Goal: Information Seeking & Learning: Find specific fact

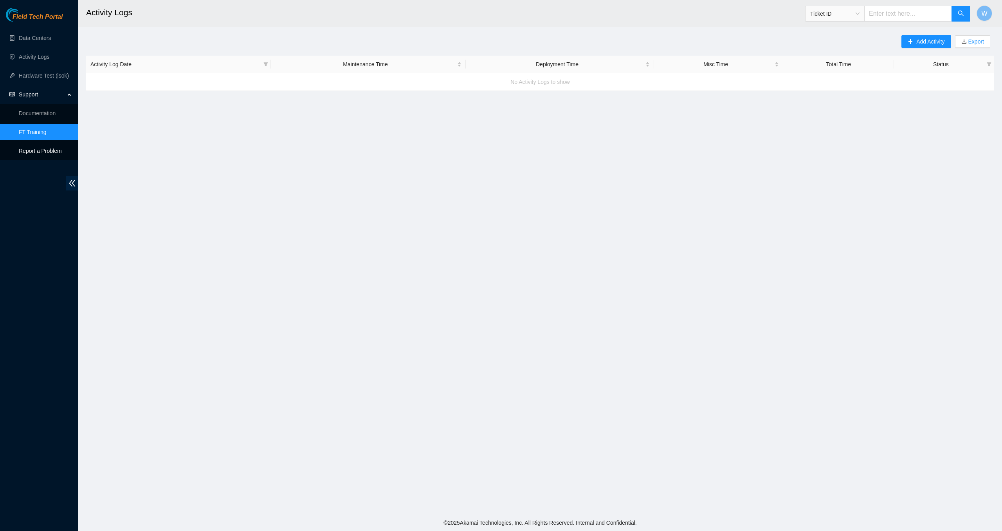
click at [34, 151] on p "Report a Problem" at bounding box center [45, 151] width 53 height 16
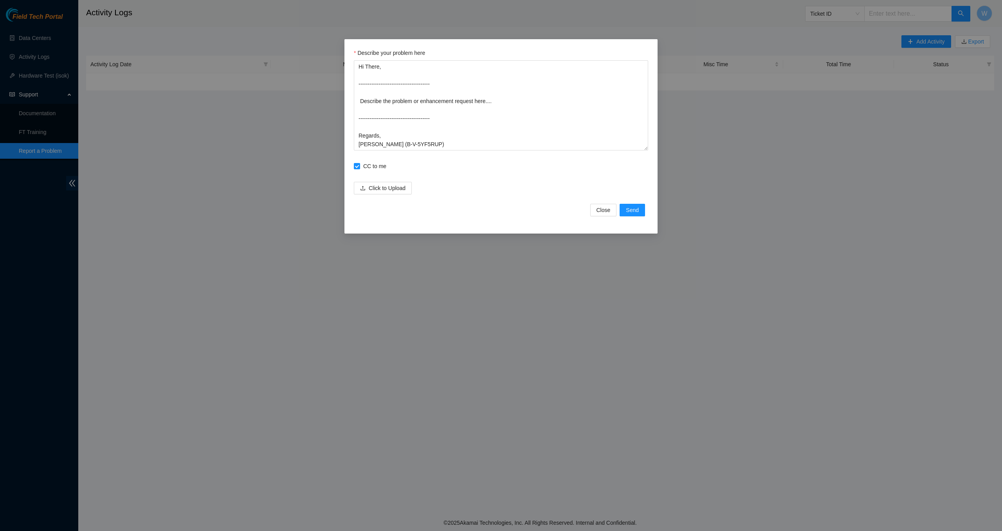
click at [36, 133] on div "Describe your problem here Hi There, --------------------------------------- De…" at bounding box center [501, 265] width 1002 height 531
click at [37, 132] on div "Describe your problem here Hi There, --------------------------------------- De…" at bounding box center [501, 265] width 1002 height 531
click at [609, 212] on span "Close" at bounding box center [604, 210] width 14 height 9
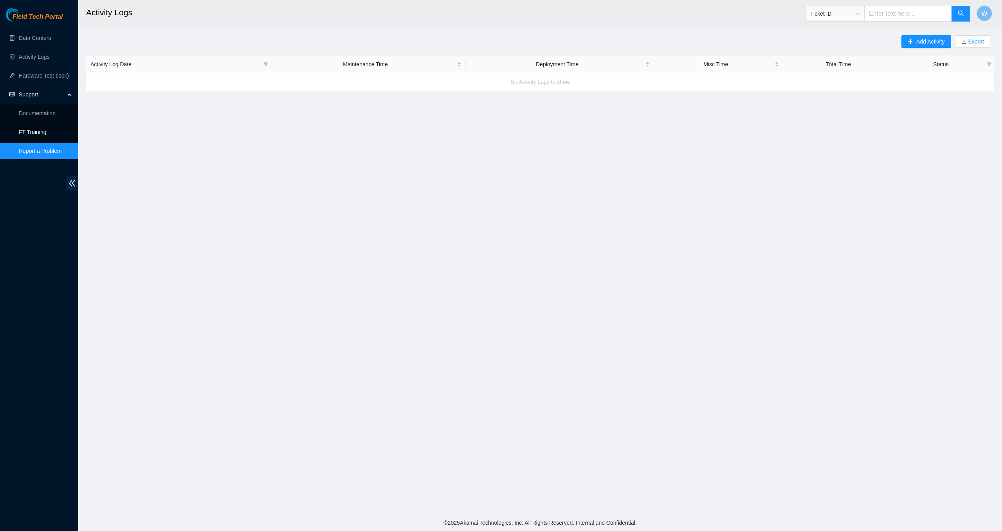
click at [26, 131] on link "FT Training" at bounding box center [33, 132] width 28 height 6
click at [51, 38] on link "Data Centers" at bounding box center [35, 38] width 32 height 6
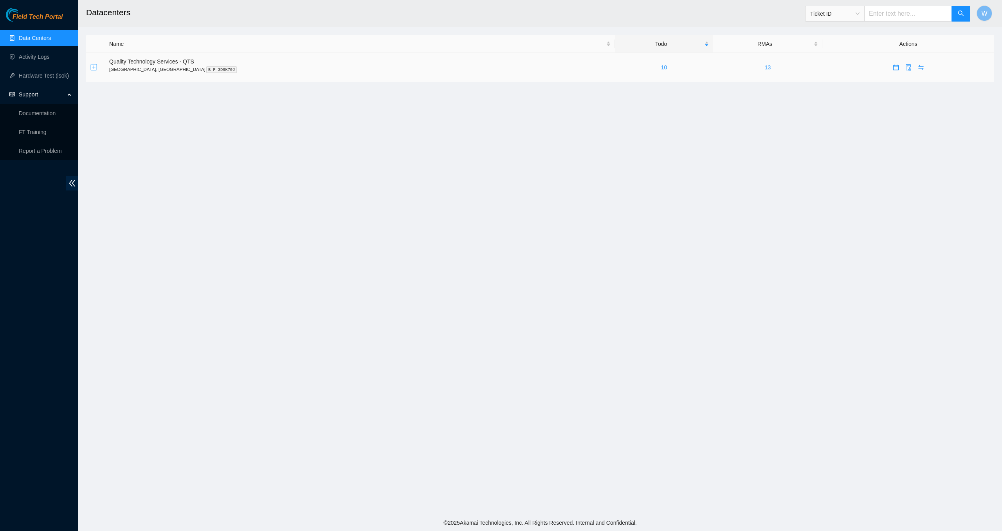
click at [95, 67] on button "Expand row" at bounding box center [94, 67] width 6 height 6
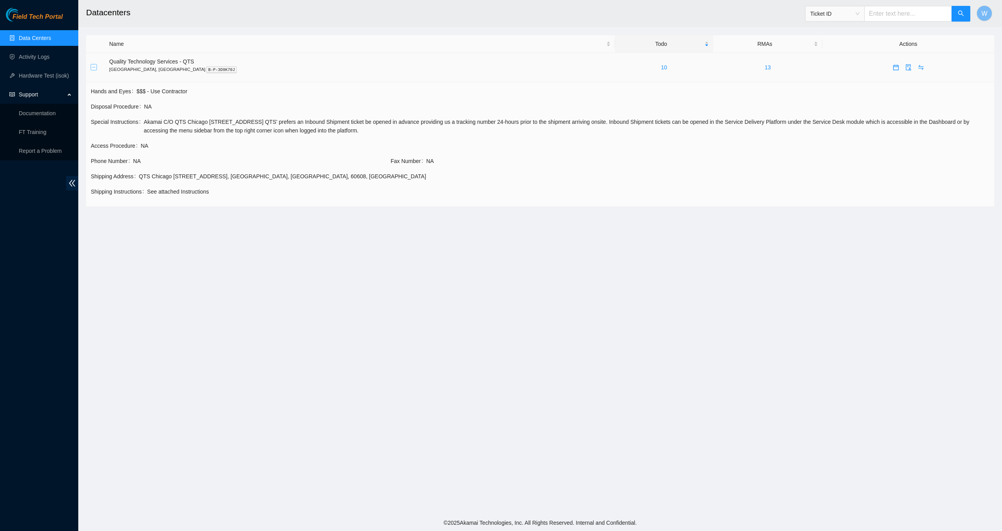
click at [94, 67] on button "Collapse row" at bounding box center [94, 67] width 6 height 6
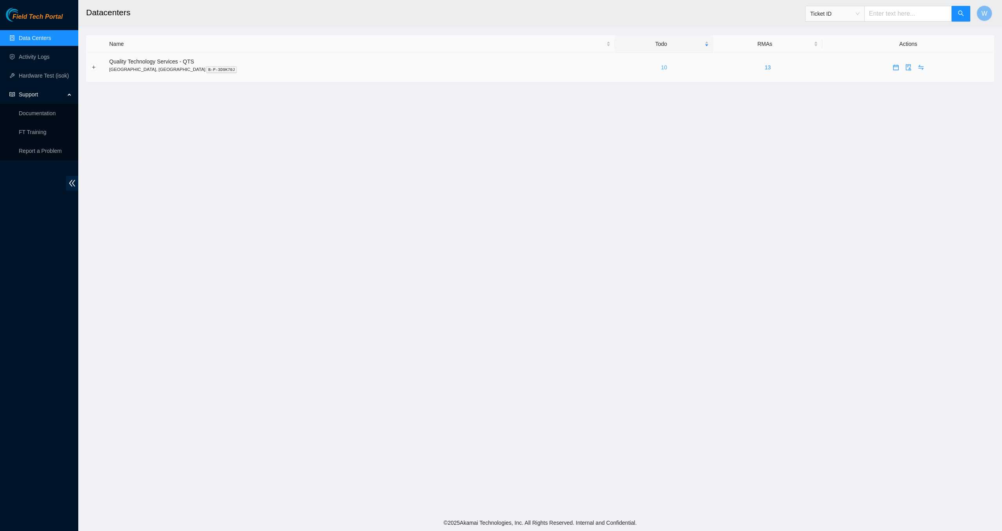
click at [661, 68] on link "10" at bounding box center [664, 67] width 6 height 6
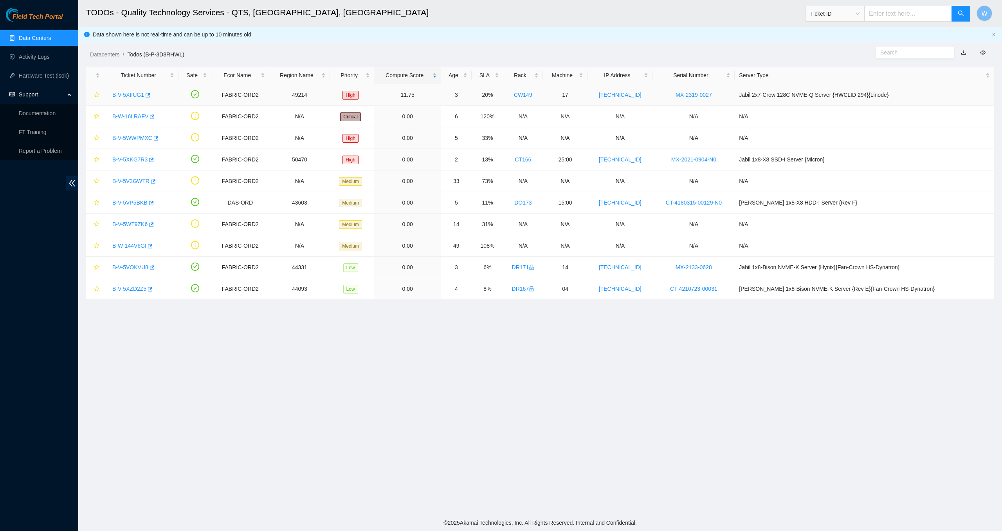
click at [132, 95] on link "B-V-5XIIUG1" at bounding box center [128, 95] width 32 height 6
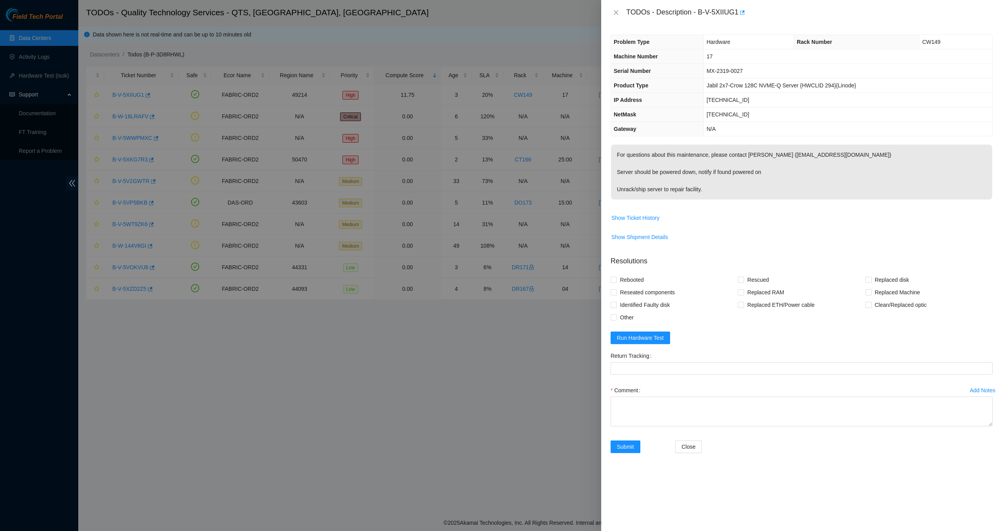
click at [376, 45] on div at bounding box center [501, 265] width 1002 height 531
click at [617, 14] on icon "close" at bounding box center [616, 12] width 6 height 6
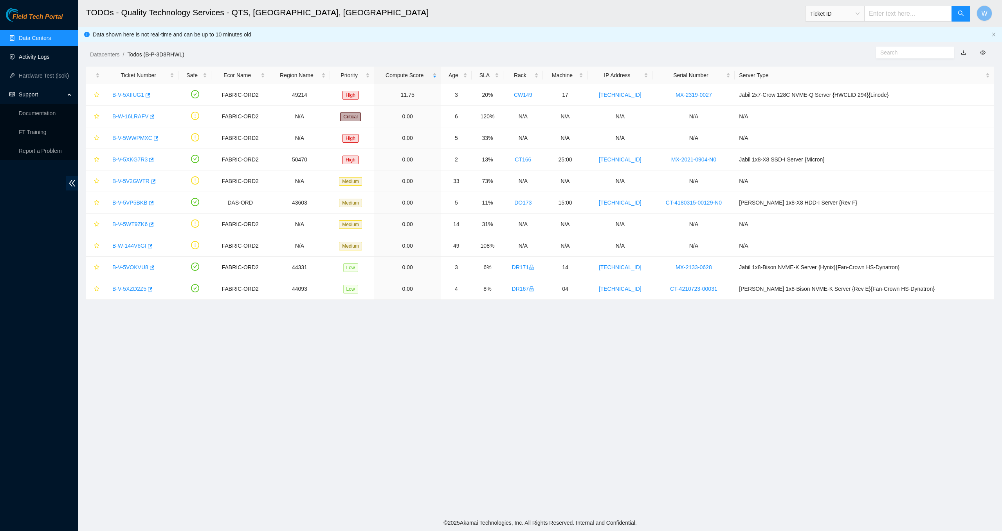
click at [25, 57] on link "Activity Logs" at bounding box center [34, 57] width 31 height 6
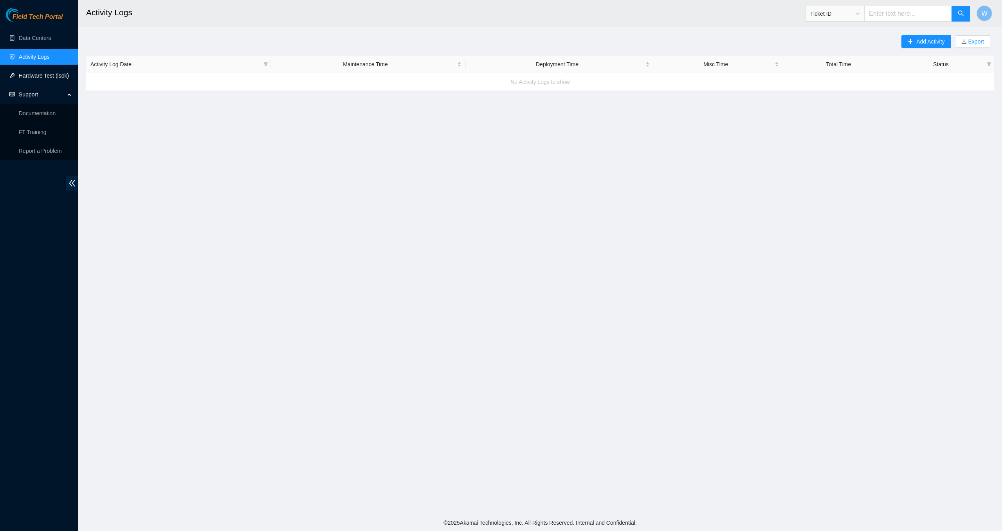
click at [29, 74] on link "Hardware Test (isok)" at bounding box center [44, 75] width 50 height 6
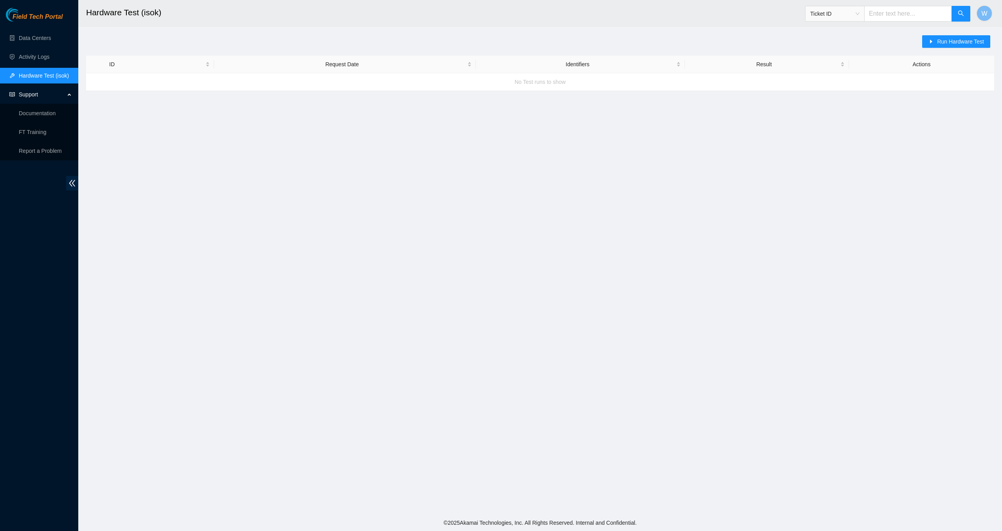
click at [25, 94] on span "Support" at bounding box center [42, 95] width 46 height 16
click at [36, 114] on link "Documentation" at bounding box center [37, 113] width 37 height 6
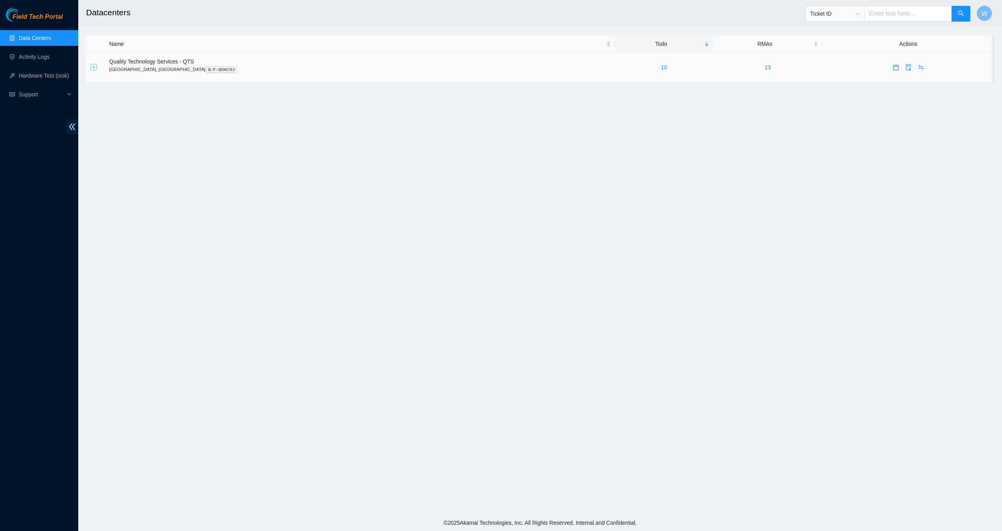
click at [94, 67] on button "Expand row" at bounding box center [94, 67] width 6 height 6
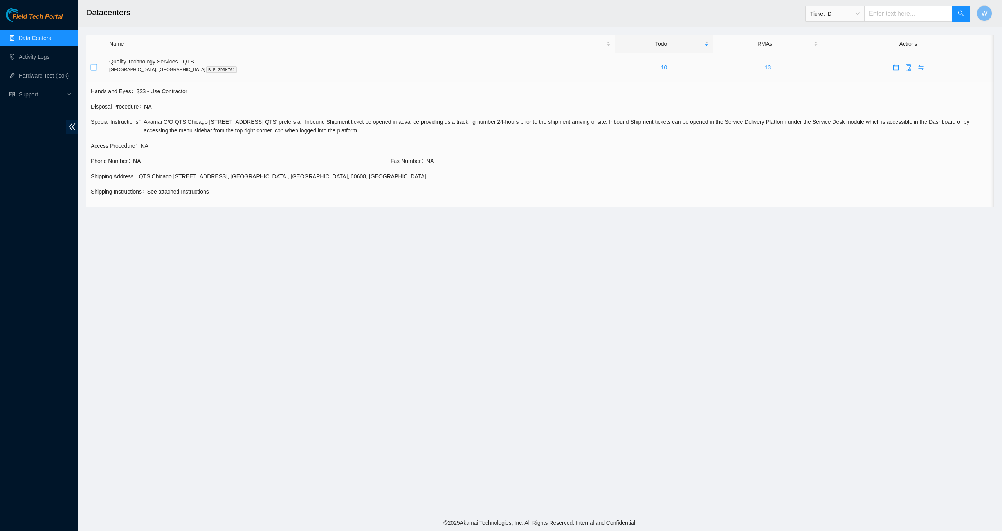
click at [95, 67] on button "Collapse row" at bounding box center [94, 67] width 6 height 6
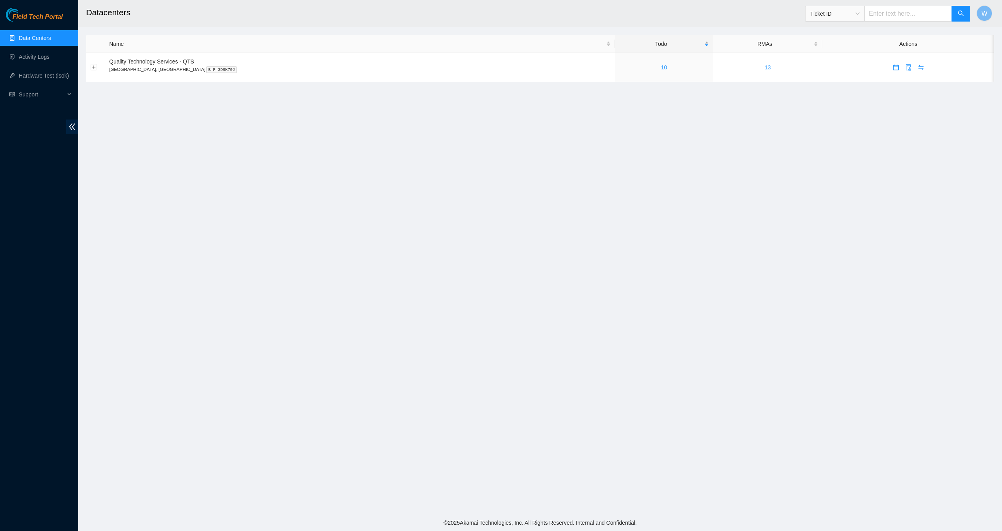
click at [619, 45] on div "Todo" at bounding box center [663, 44] width 89 height 9
click at [655, 45] on div "Todo" at bounding box center [663, 44] width 89 height 9
click at [661, 68] on link "10" at bounding box center [664, 67] width 6 height 6
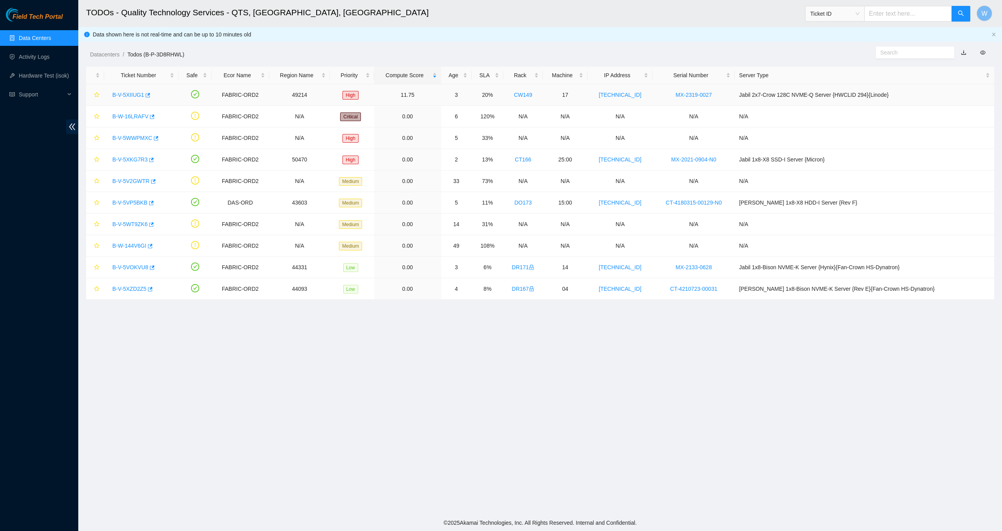
click at [132, 94] on link "B-V-5XIIUG1" at bounding box center [128, 95] width 32 height 6
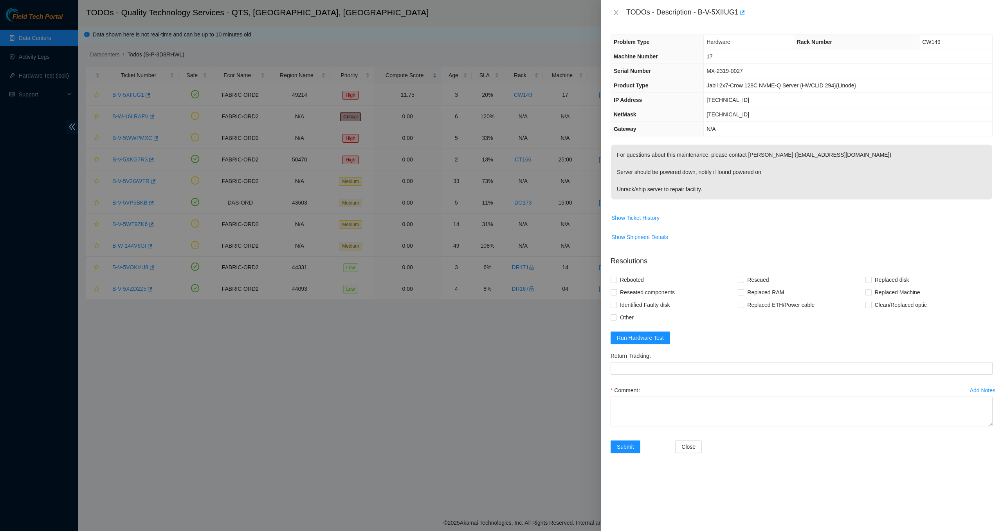
click at [813, 42] on span "Rack Number" at bounding box center [814, 42] width 35 height 6
click at [616, 11] on icon "close" at bounding box center [616, 12] width 6 height 6
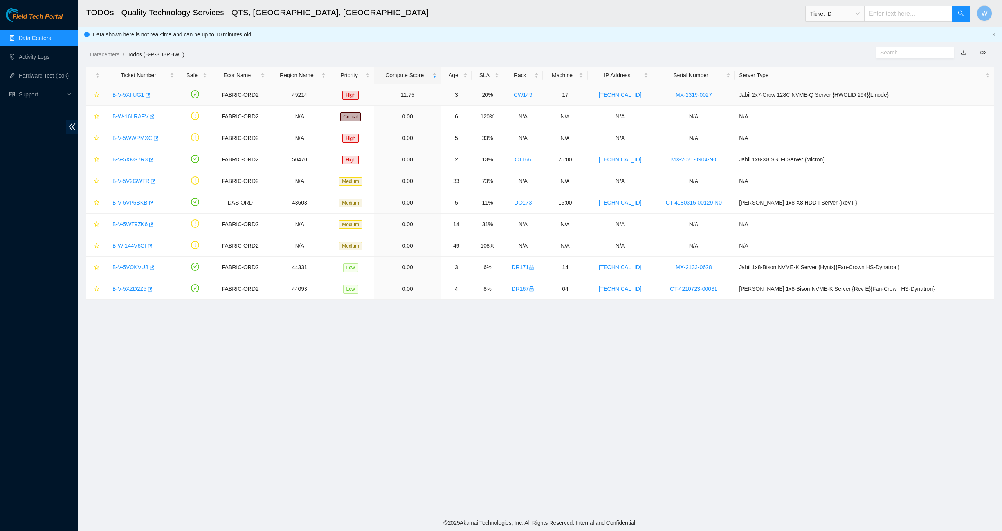
click at [139, 94] on link "B-V-5XIIUG1" at bounding box center [128, 95] width 32 height 6
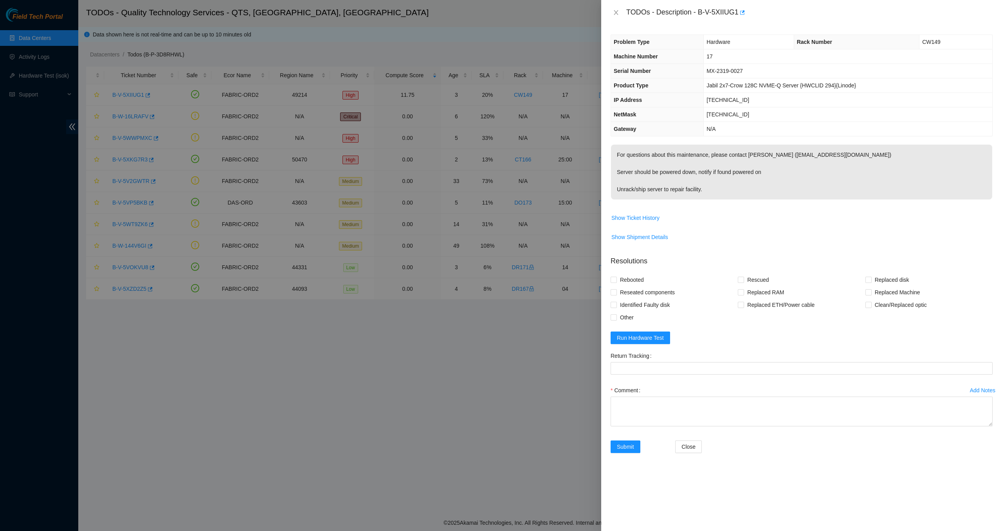
click at [470, 46] on div at bounding box center [501, 265] width 1002 height 531
click at [616, 14] on icon "close" at bounding box center [616, 12] width 6 height 6
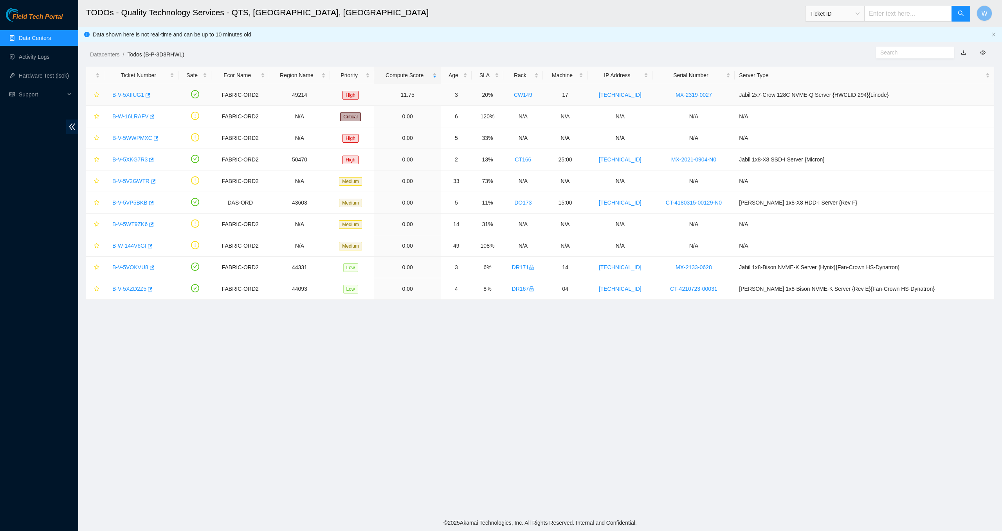
click at [533, 94] on link "CW149" at bounding box center [523, 95] width 18 height 6
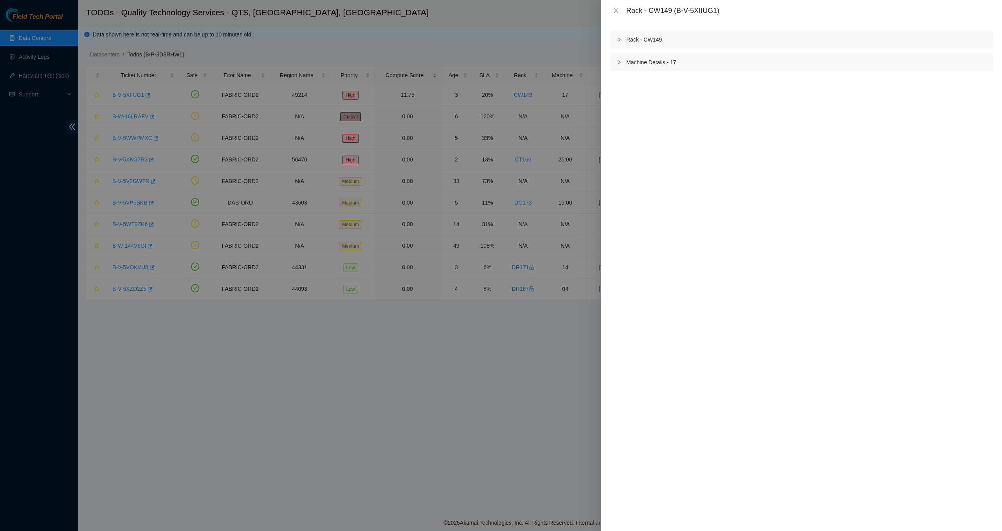
click at [652, 40] on div "Rack - CW149" at bounding box center [802, 40] width 382 height 18
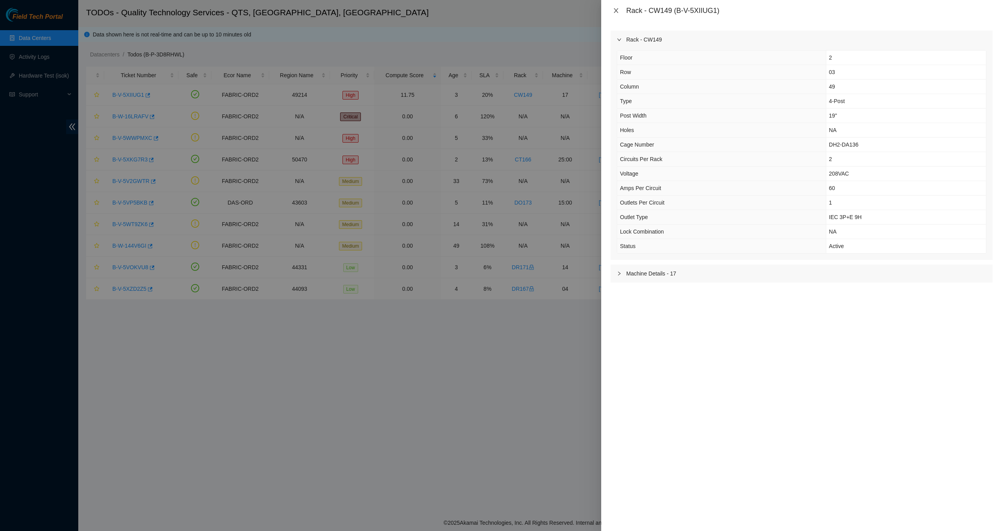
click at [616, 10] on icon "close" at bounding box center [616, 10] width 4 height 5
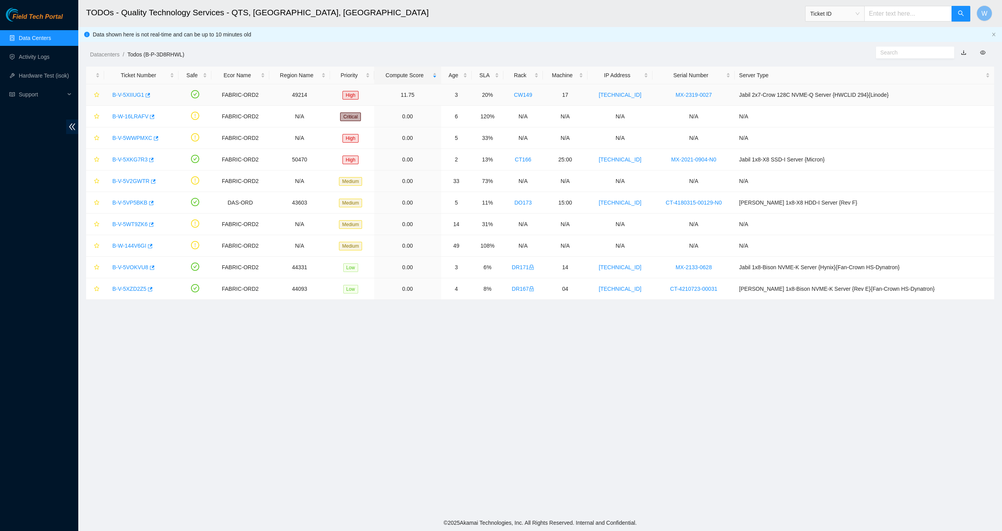
click at [533, 96] on link "CW149" at bounding box center [523, 95] width 18 height 6
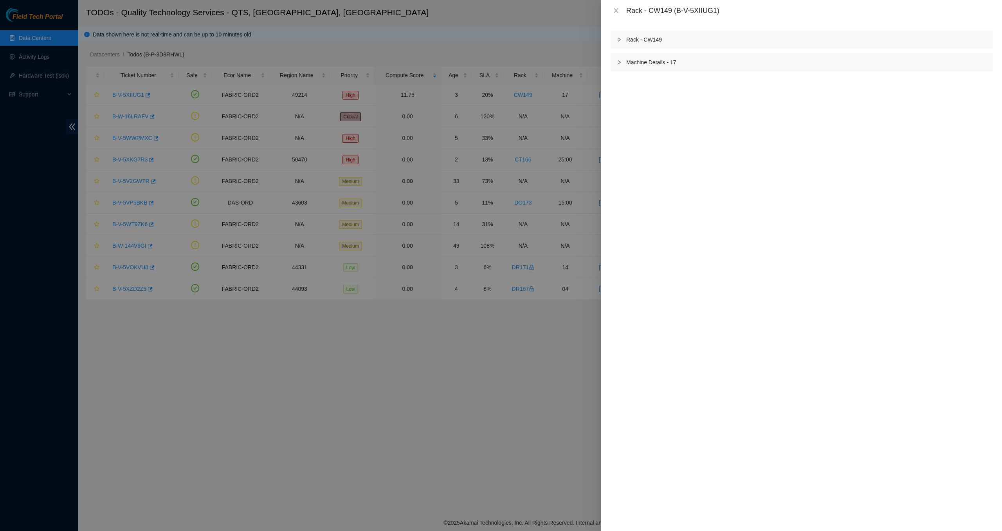
click at [622, 63] on div at bounding box center [621, 62] width 9 height 9
click at [623, 62] on div at bounding box center [621, 62] width 9 height 9
click at [569, 42] on div at bounding box center [501, 265] width 1002 height 531
click at [616, 11] on icon "close" at bounding box center [616, 10] width 4 height 5
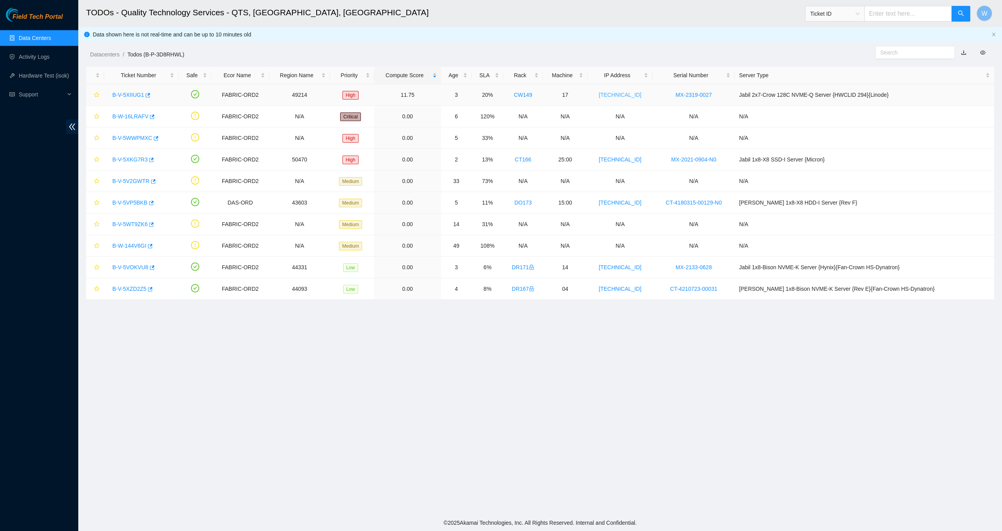
click at [639, 95] on link "[TECHNICAL_ID]" at bounding box center [620, 95] width 43 height 6
click at [860, 14] on span "Ticket ID" at bounding box center [835, 14] width 49 height 12
click at [843, 42] on div "RMA Number" at bounding box center [847, 41] width 49 height 9
click at [865, 13] on div "RMA Number" at bounding box center [835, 13] width 59 height 13
click at [841, 29] on div "Ticket ID" at bounding box center [847, 29] width 49 height 9
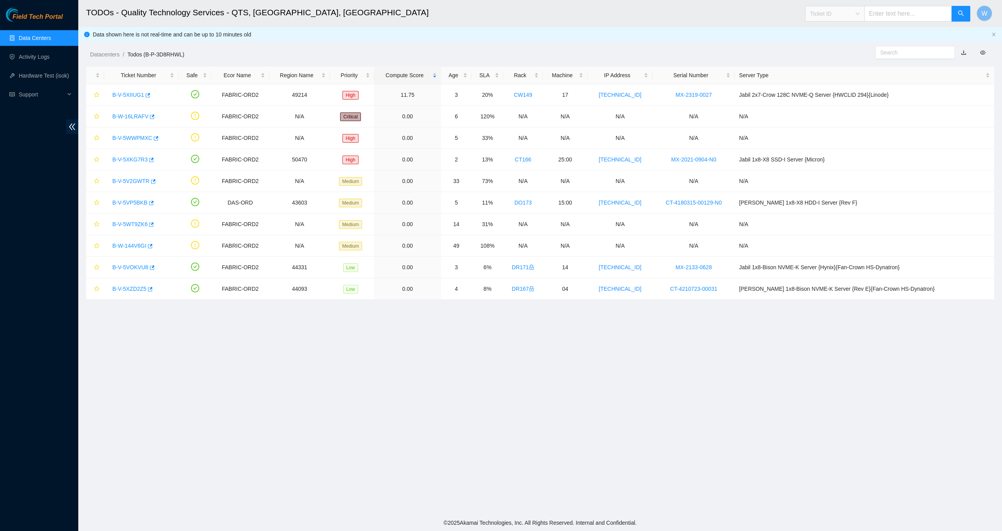
click at [860, 16] on span "Ticket ID" at bounding box center [835, 14] width 49 height 12
click at [840, 92] on div "Tracking Number" at bounding box center [847, 91] width 49 height 9
click at [860, 15] on span "Tracking Number" at bounding box center [835, 14] width 49 height 12
click at [848, 29] on div "Ticket ID" at bounding box center [847, 29] width 49 height 9
click at [139, 94] on link "B-V-5XIIUG1" at bounding box center [128, 95] width 32 height 6
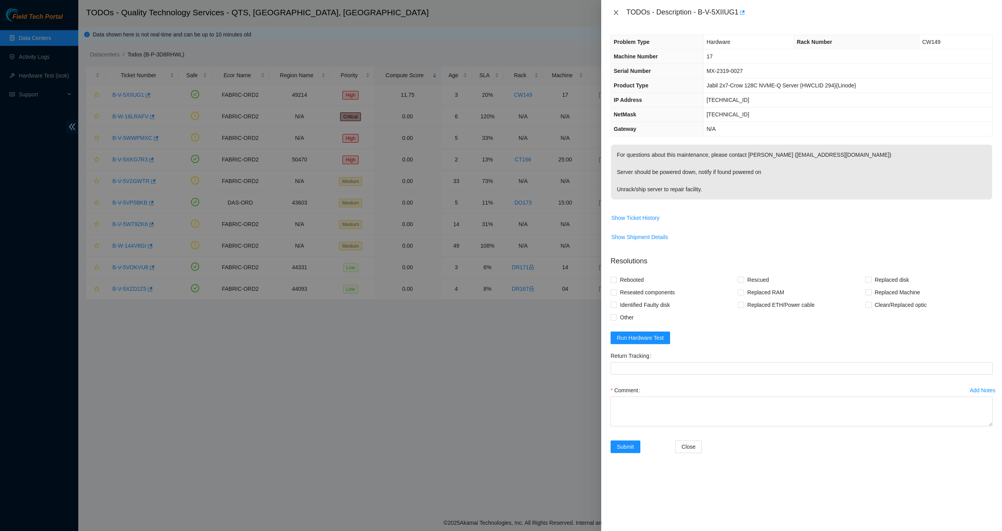
click at [616, 14] on icon "close" at bounding box center [616, 12] width 6 height 6
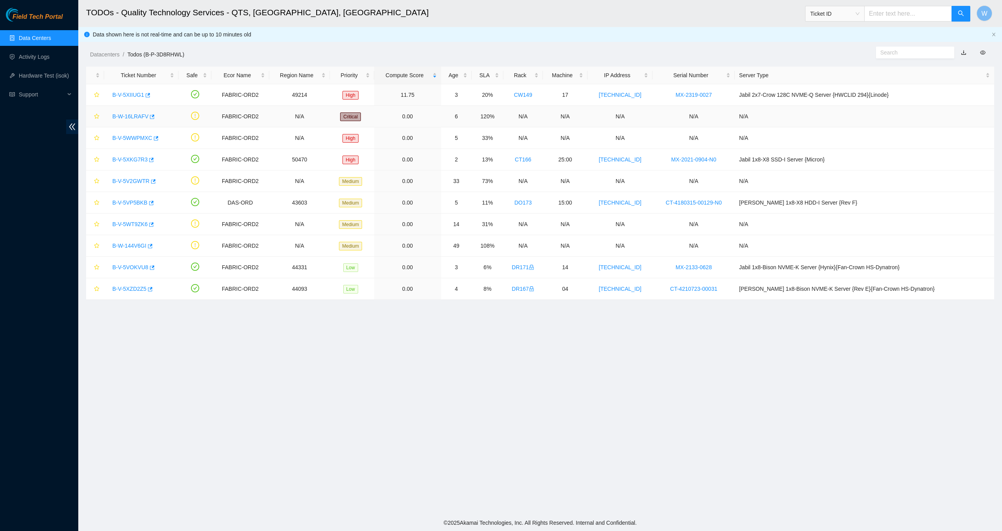
click at [125, 117] on link "B-W-16LRAFV" at bounding box center [130, 116] width 36 height 6
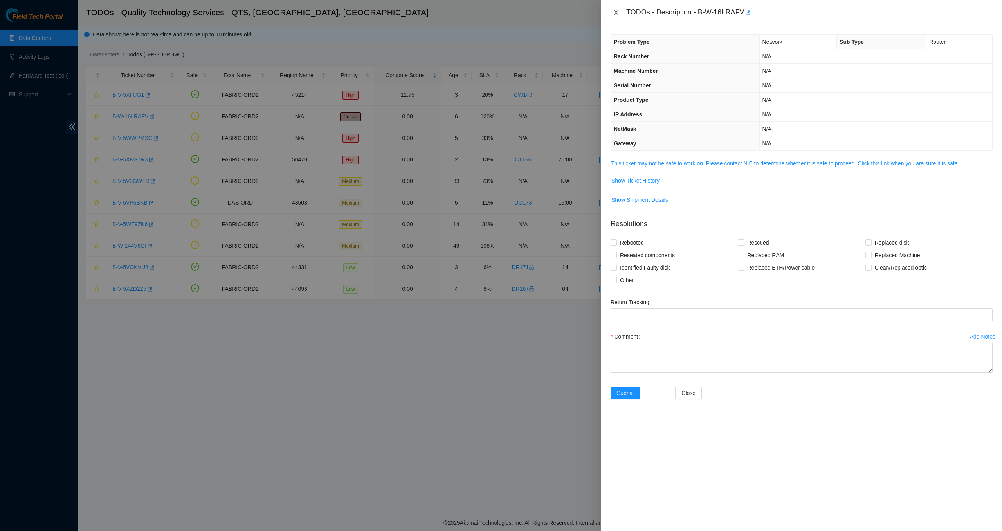
click at [616, 12] on icon "close" at bounding box center [616, 12] width 6 height 6
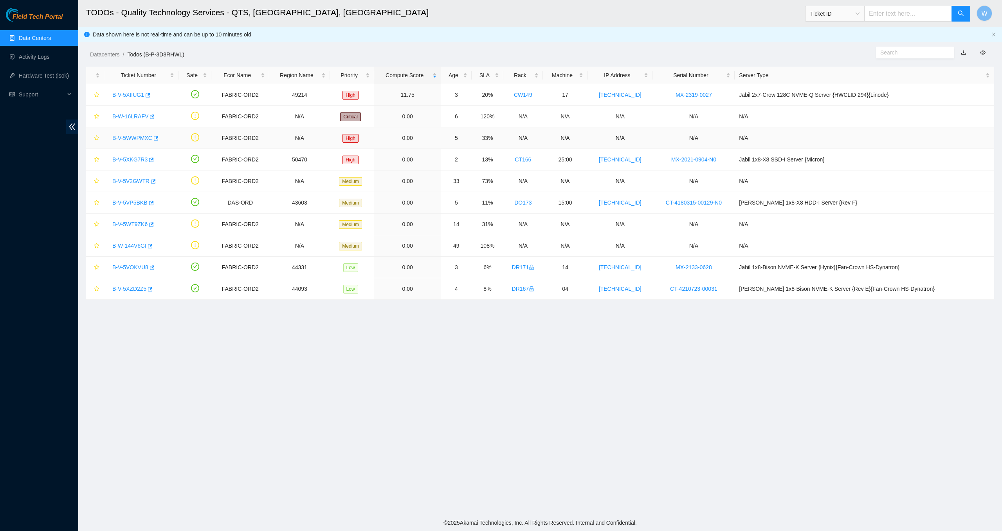
click at [138, 137] on link "B-V-5WWPMXC" at bounding box center [132, 138] width 40 height 6
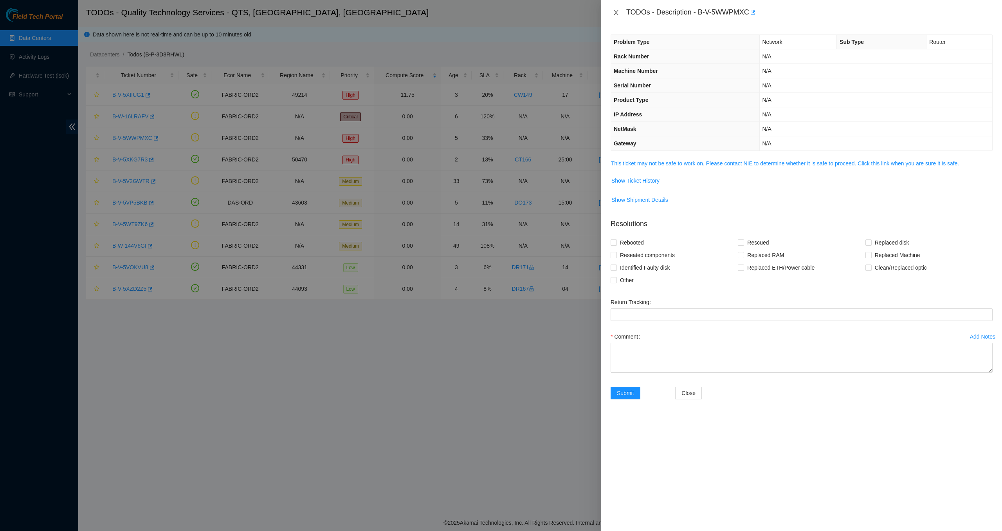
click at [617, 13] on icon "close" at bounding box center [616, 12] width 6 height 6
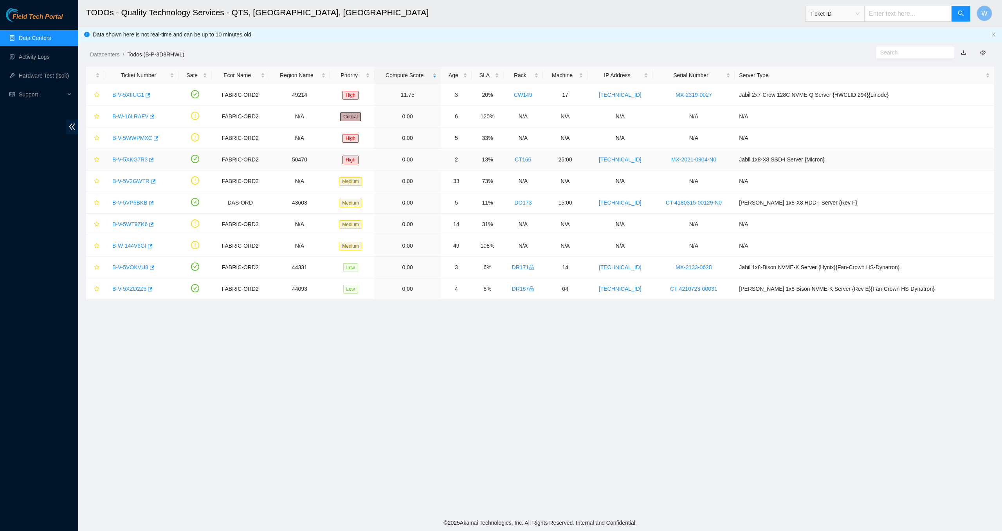
click at [126, 160] on link "B-V-5XKG7R3" at bounding box center [129, 159] width 35 height 6
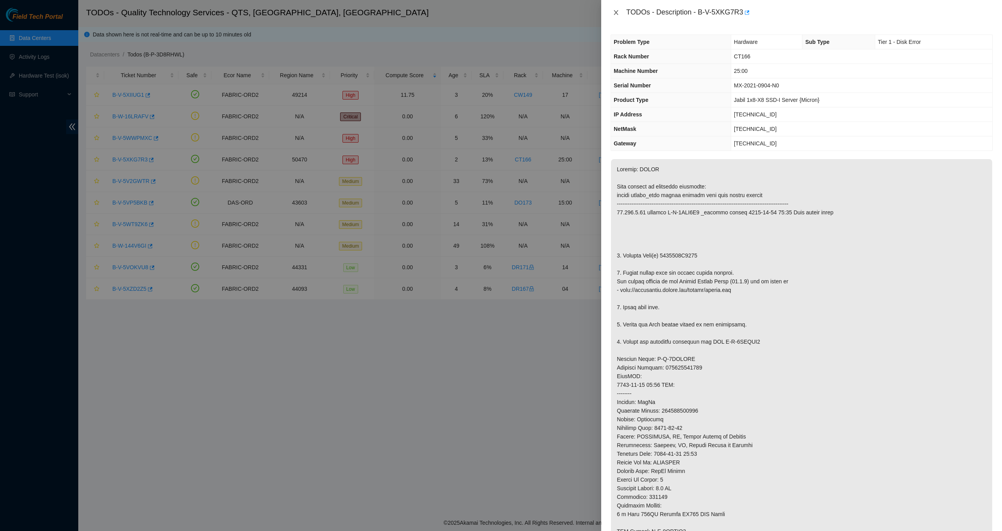
click at [616, 14] on icon "close" at bounding box center [616, 12] width 6 height 6
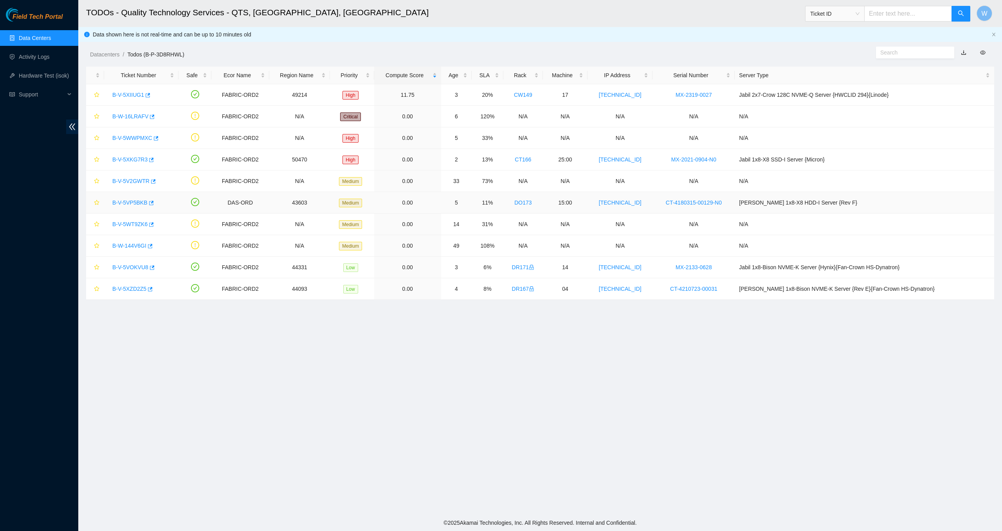
click at [127, 203] on link "B-V-5VP5BKB" at bounding box center [129, 202] width 35 height 6
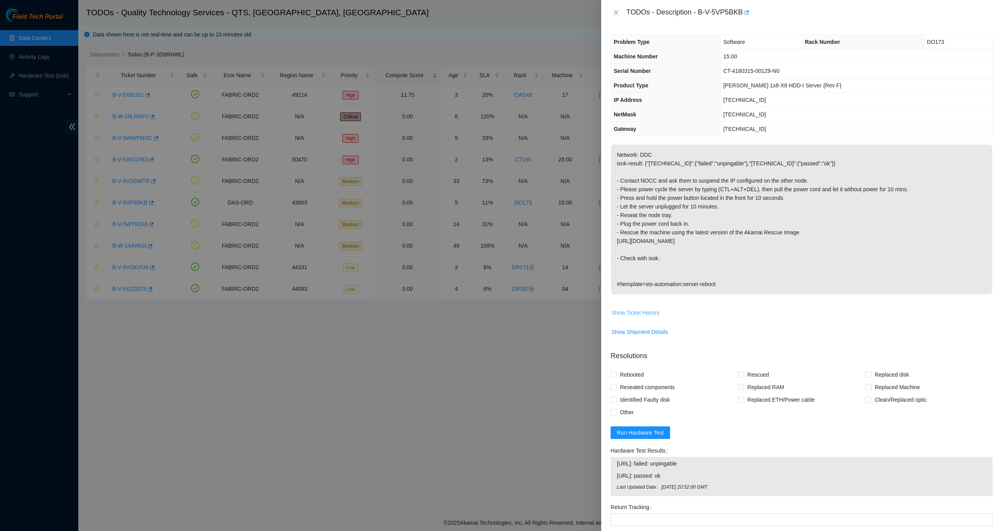
click at [642, 312] on span "Show Ticket History" at bounding box center [636, 312] width 48 height 9
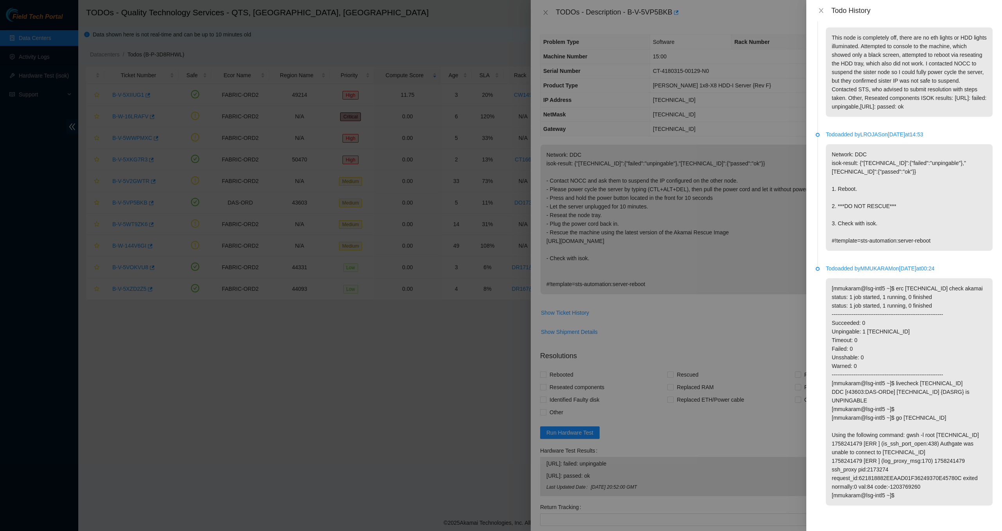
scroll to position [761, 0]
click at [822, 10] on icon "close" at bounding box center [821, 10] width 4 height 5
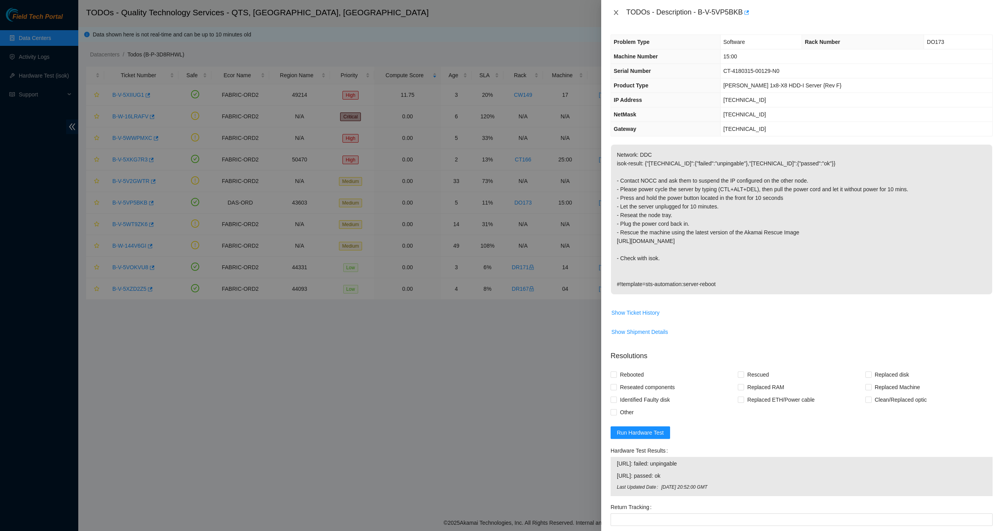
click at [615, 11] on icon "close" at bounding box center [616, 12] width 4 height 5
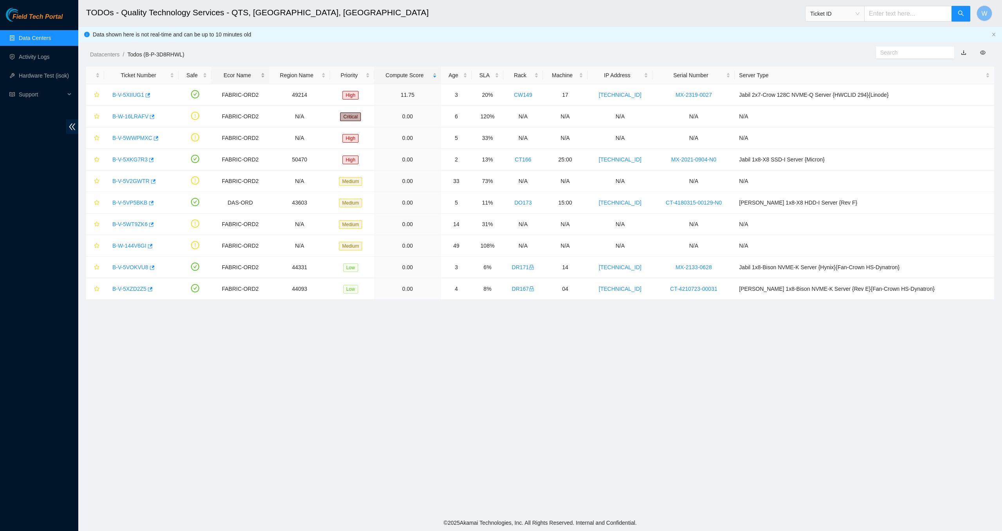
click at [250, 75] on div "Ecor Name" at bounding box center [240, 75] width 49 height 9
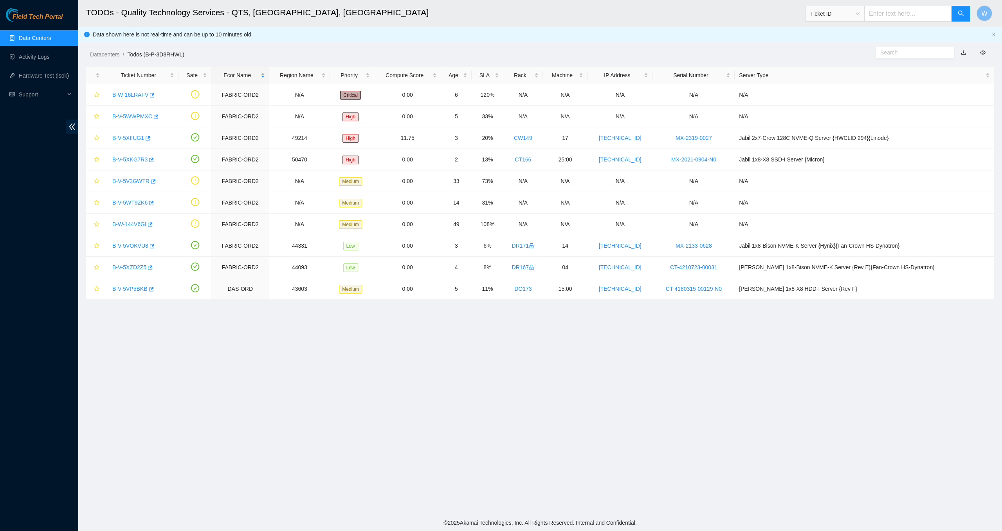
click at [250, 75] on div "Ecor Name" at bounding box center [240, 75] width 49 height 9
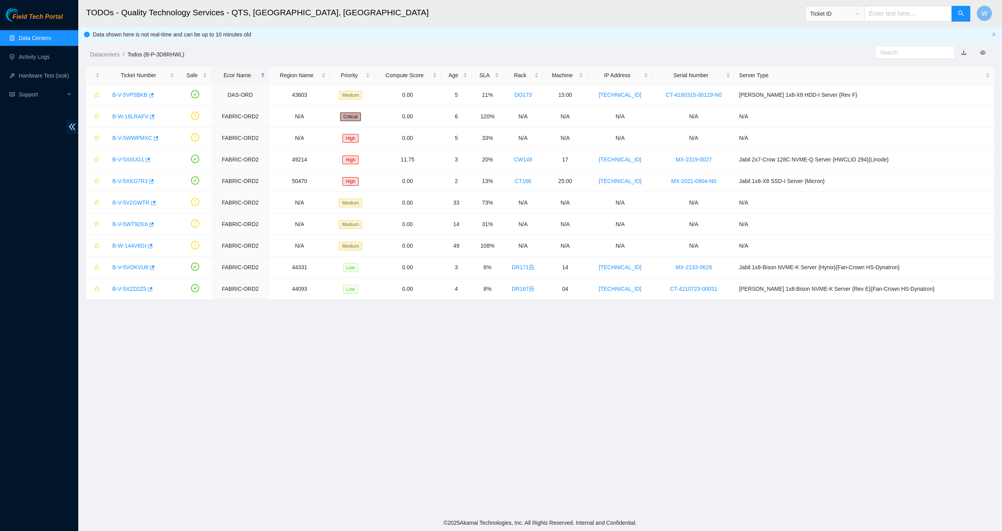
click at [250, 75] on div "Ecor Name" at bounding box center [240, 75] width 49 height 9
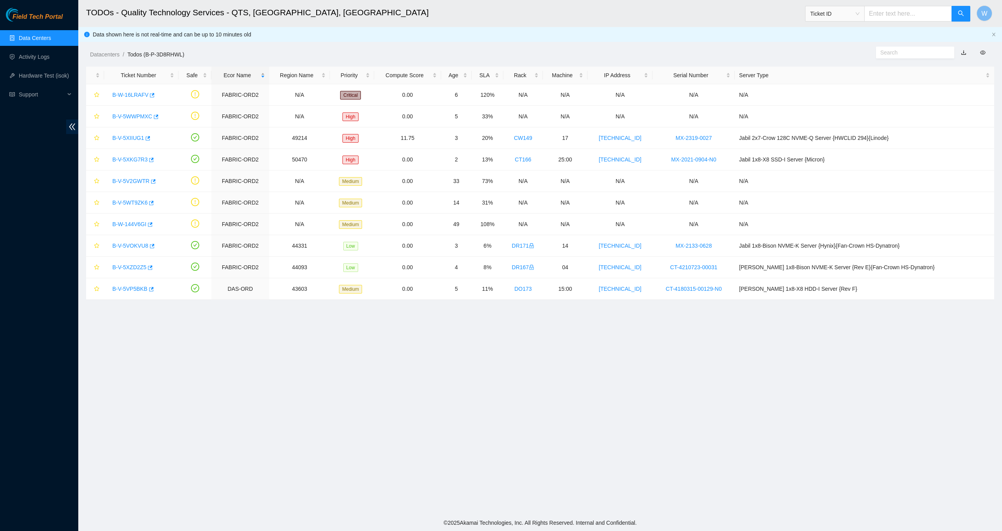
click at [265, 76] on div "Ecor Name" at bounding box center [240, 75] width 49 height 9
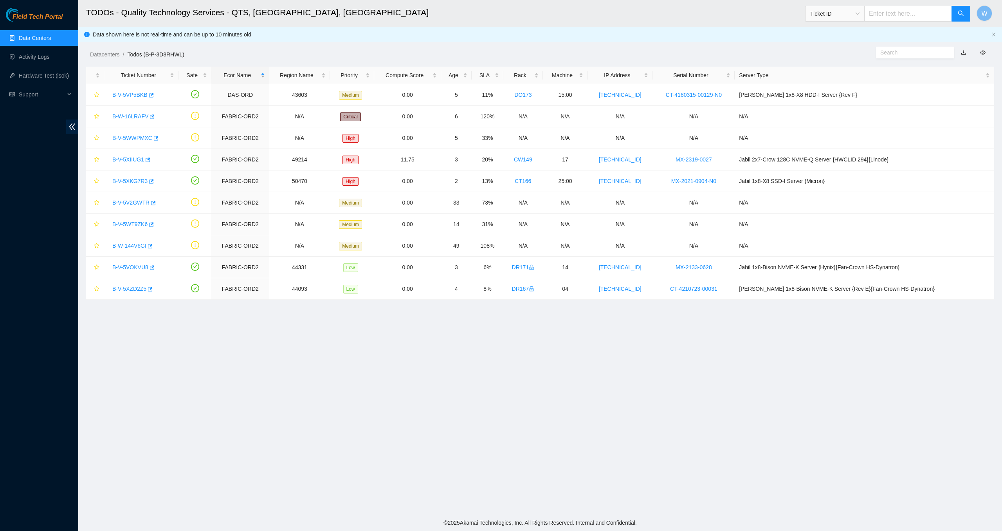
click at [265, 74] on div "Ecor Name" at bounding box center [240, 75] width 49 height 9
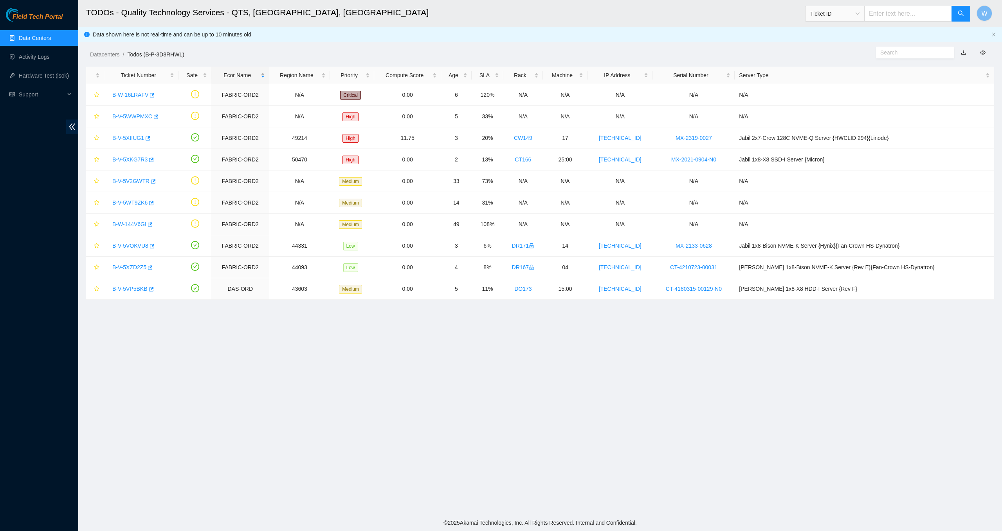
click at [265, 77] on div "Ecor Name" at bounding box center [240, 75] width 49 height 9
click at [265, 74] on div "Ecor Name" at bounding box center [240, 75] width 49 height 9
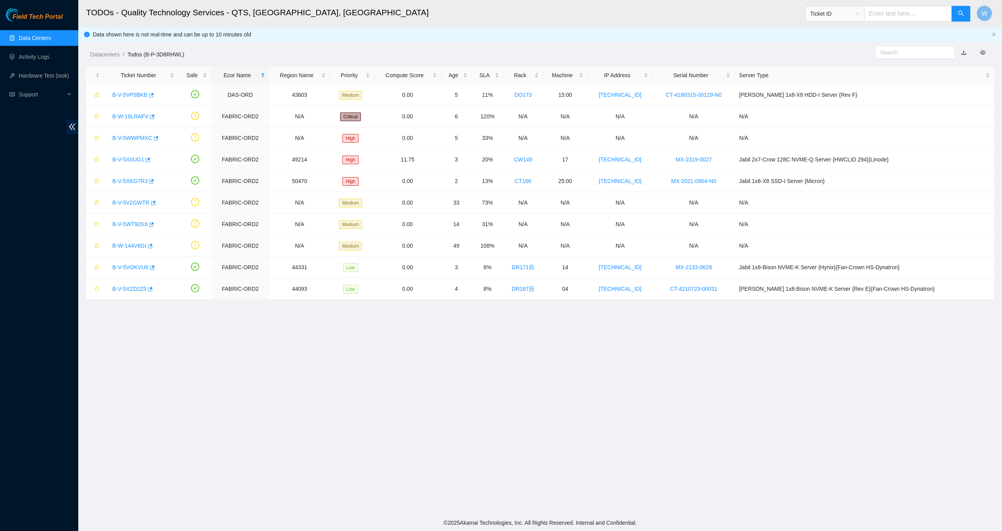
click at [265, 74] on div "Ecor Name" at bounding box center [240, 75] width 49 height 9
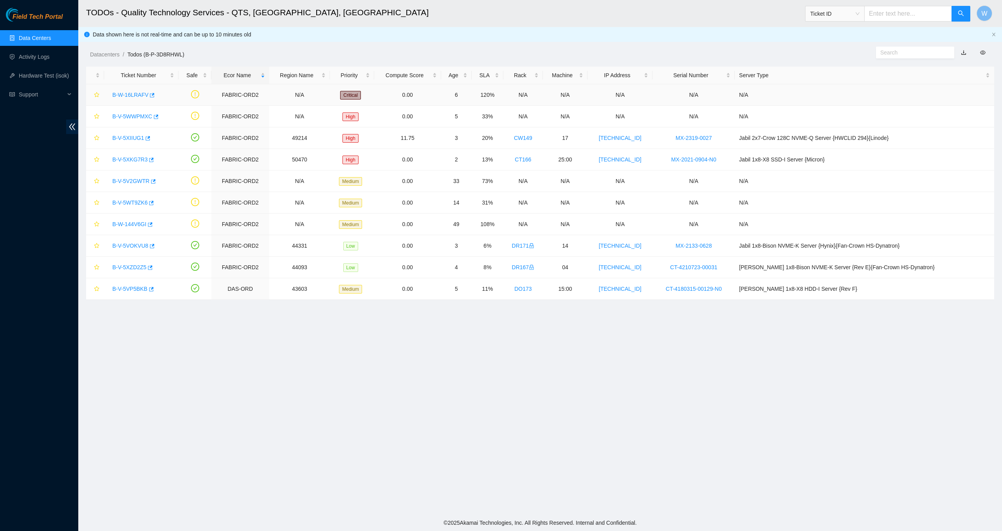
click at [140, 95] on link "B-W-16LRAFV" at bounding box center [130, 95] width 36 height 6
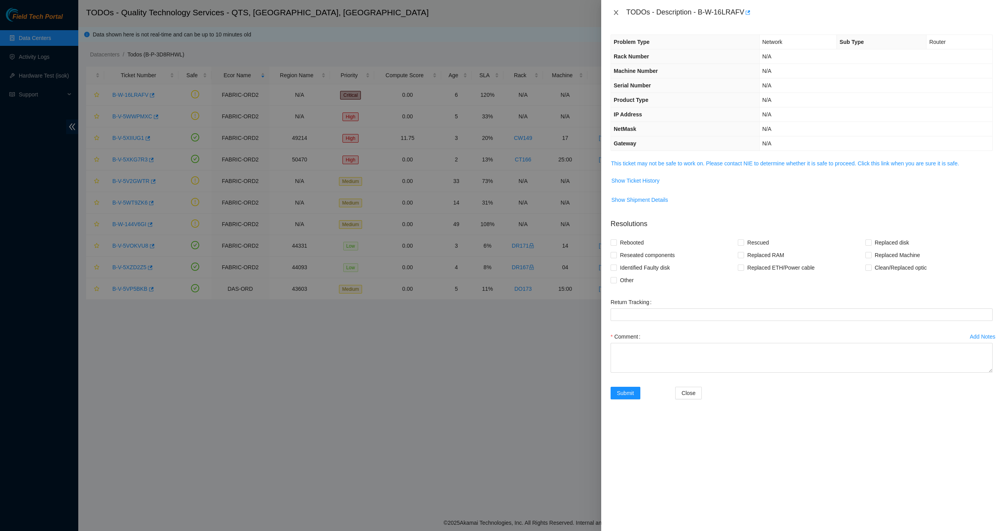
click at [618, 13] on icon "close" at bounding box center [616, 12] width 6 height 6
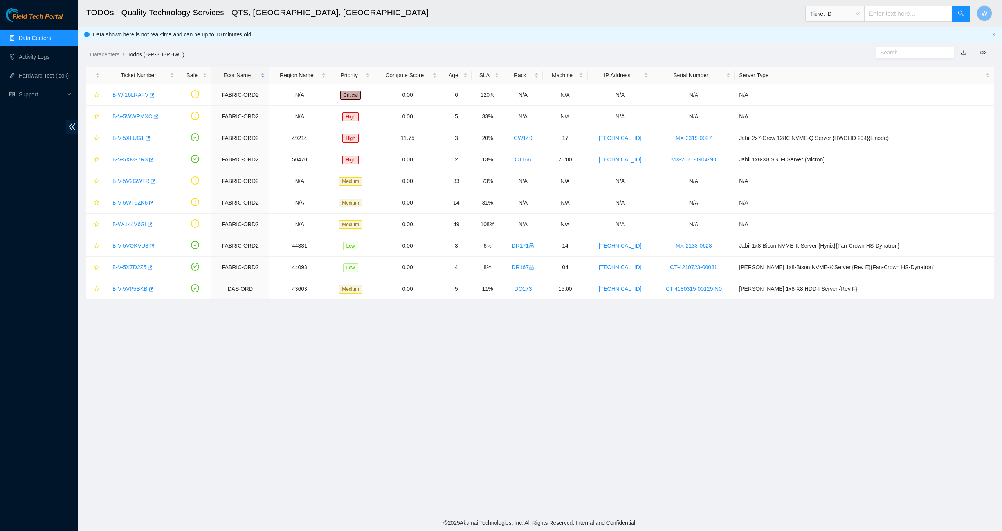
click at [265, 76] on div "Ecor Name" at bounding box center [240, 75] width 49 height 9
click at [147, 94] on link "B-W-16LRAFV" at bounding box center [130, 95] width 36 height 6
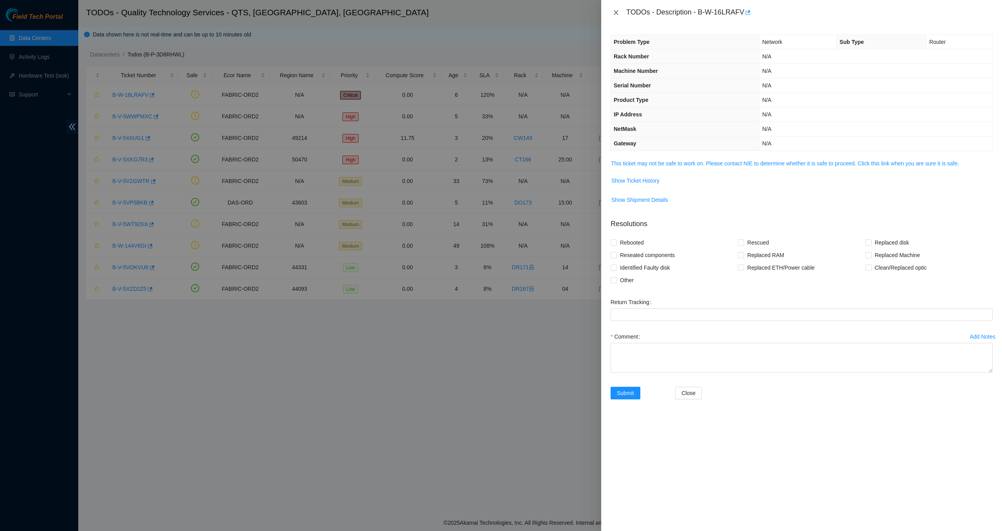
click at [618, 12] on icon "close" at bounding box center [616, 12] width 6 height 6
